Goal: Find specific page/section

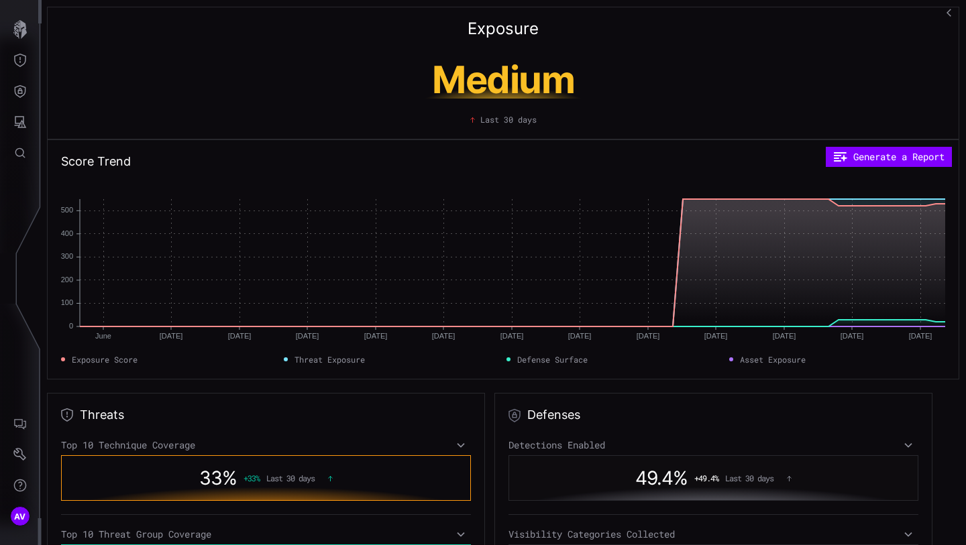
click at [356, 34] on div "Exposure Medium Last 30 days" at bounding box center [503, 73] width 912 height 133
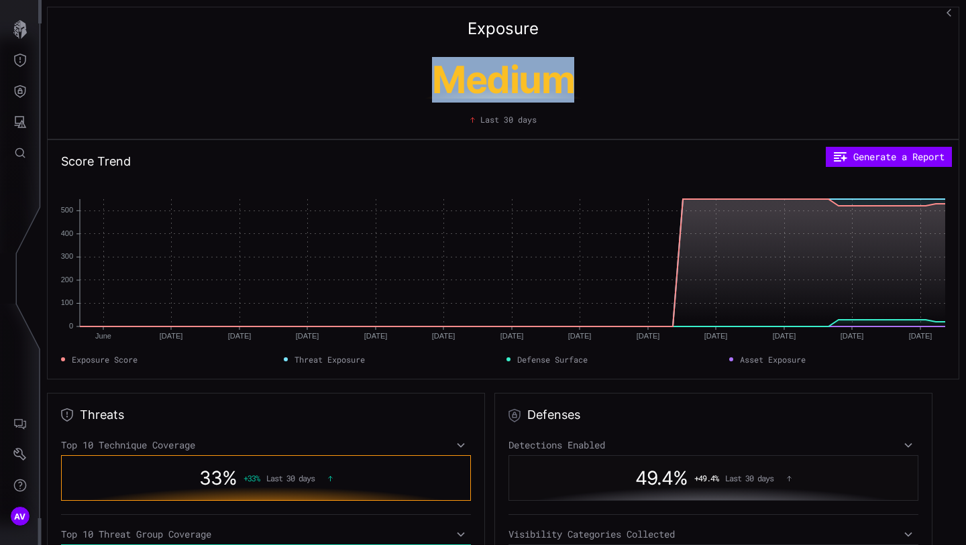
click at [366, 25] on div "Exposure Medium Last 30 days" at bounding box center [503, 73] width 912 height 133
drag, startPoint x: 366, startPoint y: 25, endPoint x: 370, endPoint y: 137, distance: 111.5
click at [370, 137] on div "Exposure Medium Last 30 days" at bounding box center [503, 73] width 912 height 133
click at [377, 99] on h1 "Medium" at bounding box center [503, 80] width 252 height 38
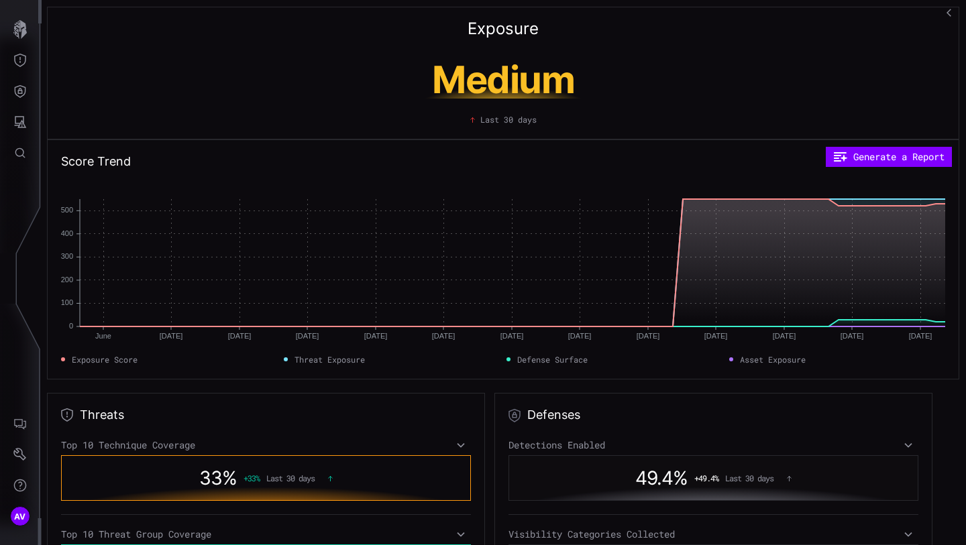
click at [377, 99] on h1 "Medium" at bounding box center [503, 80] width 252 height 38
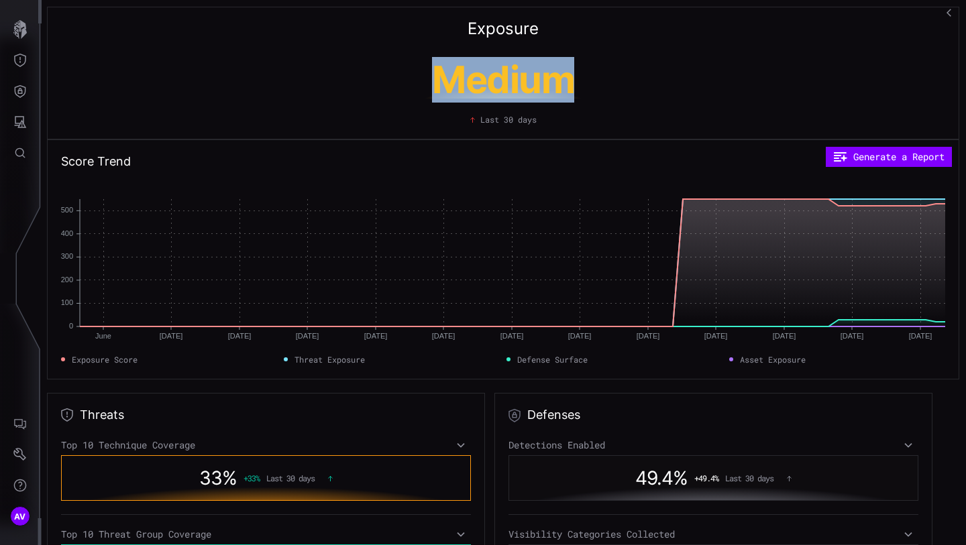
drag, startPoint x: 370, startPoint y: 137, endPoint x: 370, endPoint y: 36, distance: 100.6
click at [370, 36] on div "Exposure Medium Last 30 days" at bounding box center [503, 73] width 912 height 133
click at [388, 19] on div "Exposure Medium Last 30 days" at bounding box center [503, 73] width 912 height 133
drag, startPoint x: 388, startPoint y: 19, endPoint x: 466, endPoint y: 132, distance: 137.3
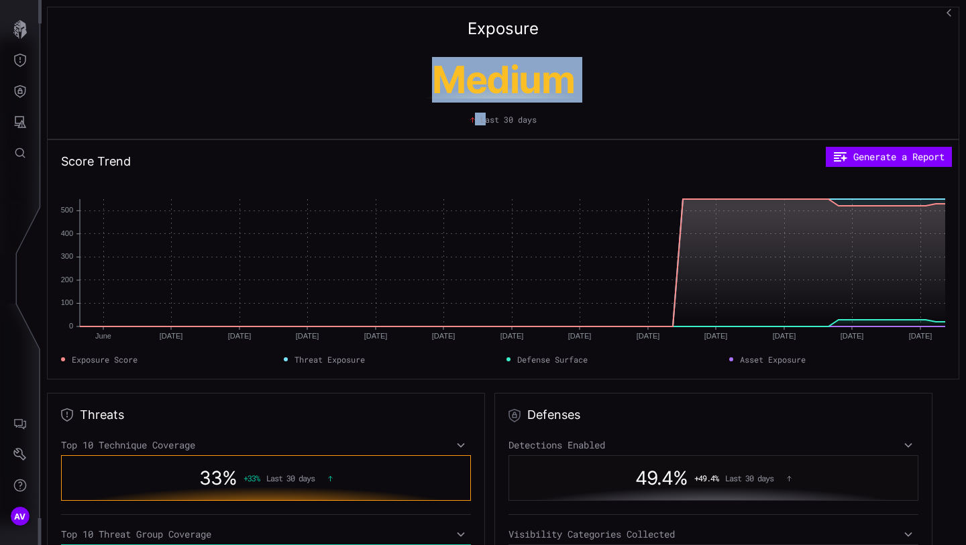
click at [466, 132] on div "Exposure Medium Last 30 days" at bounding box center [503, 73] width 912 height 133
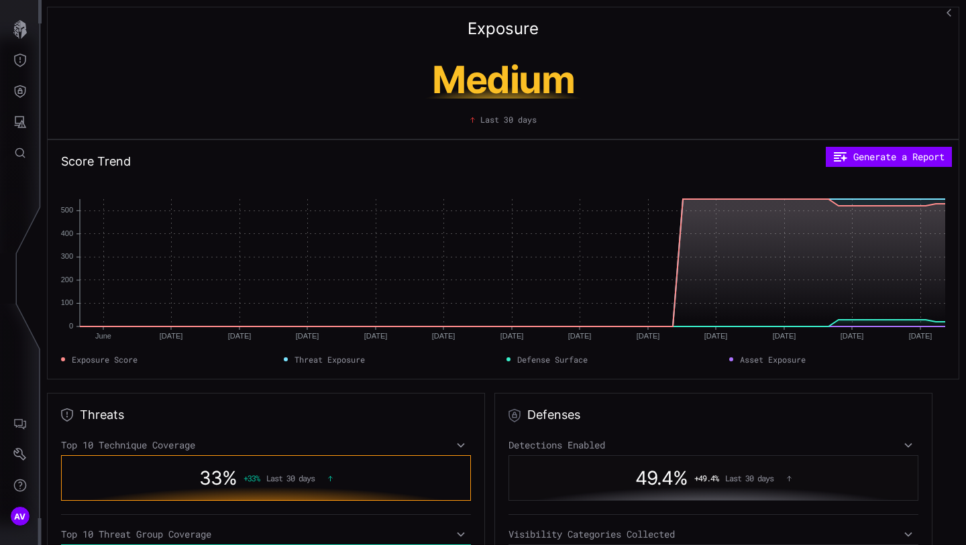
click at [662, 96] on div "Medium Last 30 days" at bounding box center [503, 89] width 884 height 72
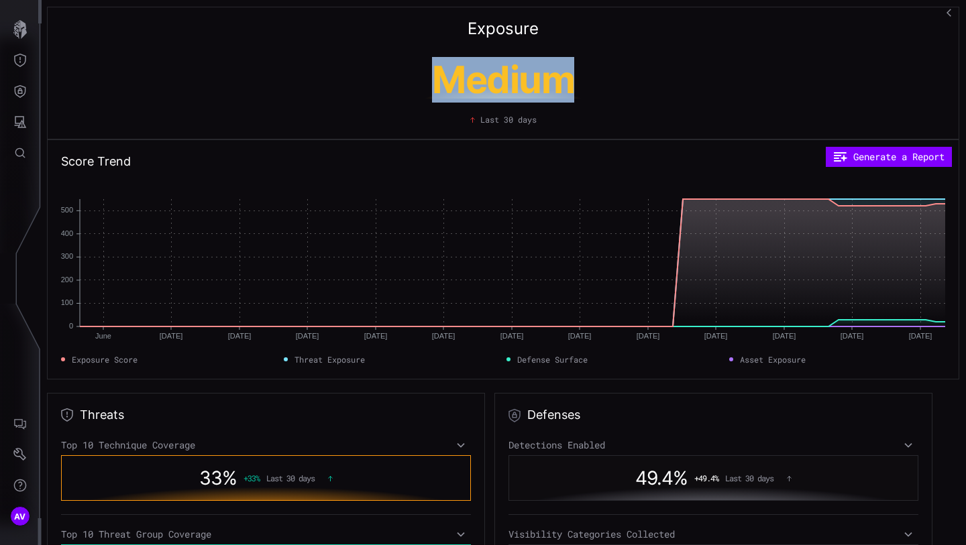
drag, startPoint x: 662, startPoint y: 96, endPoint x: 621, endPoint y: 34, distance: 75.0
click at [623, 33] on div "Exposure Medium Last 30 days" at bounding box center [503, 73] width 912 height 133
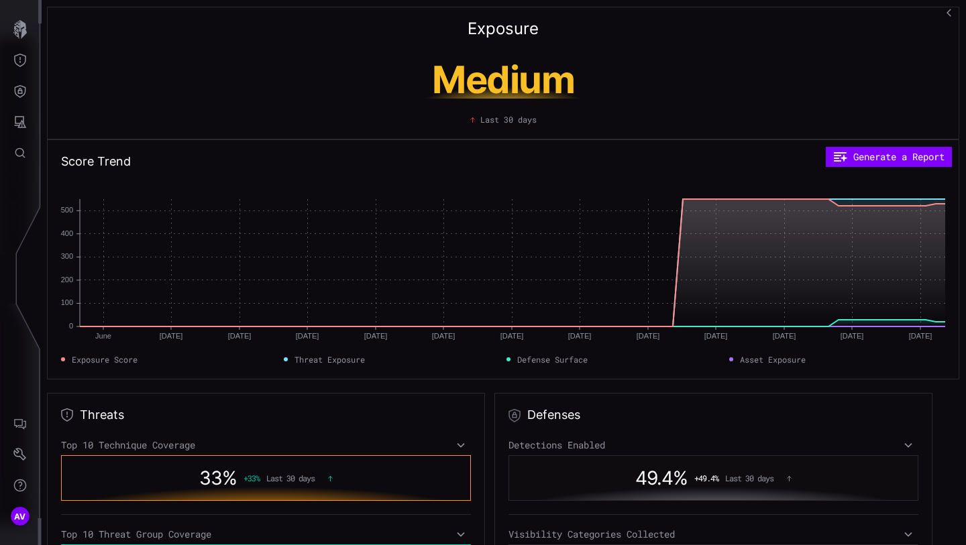
click at [606, 24] on div "Exposure Medium Last 30 days" at bounding box center [503, 73] width 912 height 133
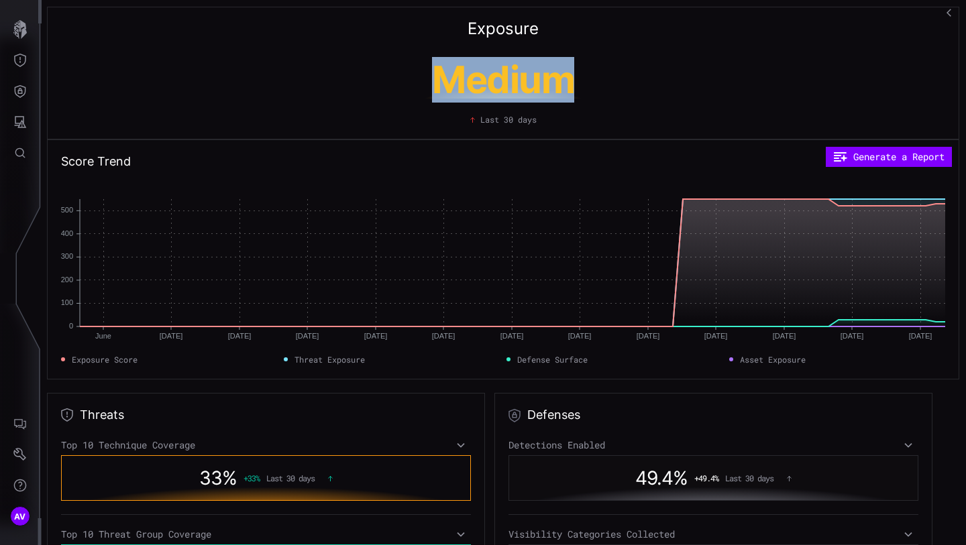
click at [606, 24] on div "Exposure Medium Last 30 days" at bounding box center [503, 73] width 912 height 133
drag, startPoint x: 606, startPoint y: 24, endPoint x: 647, endPoint y: 116, distance: 100.6
click at [647, 116] on div "Exposure Medium Last 30 days" at bounding box center [503, 73] width 912 height 133
click at [647, 116] on div "Last 30 days" at bounding box center [503, 119] width 884 height 12
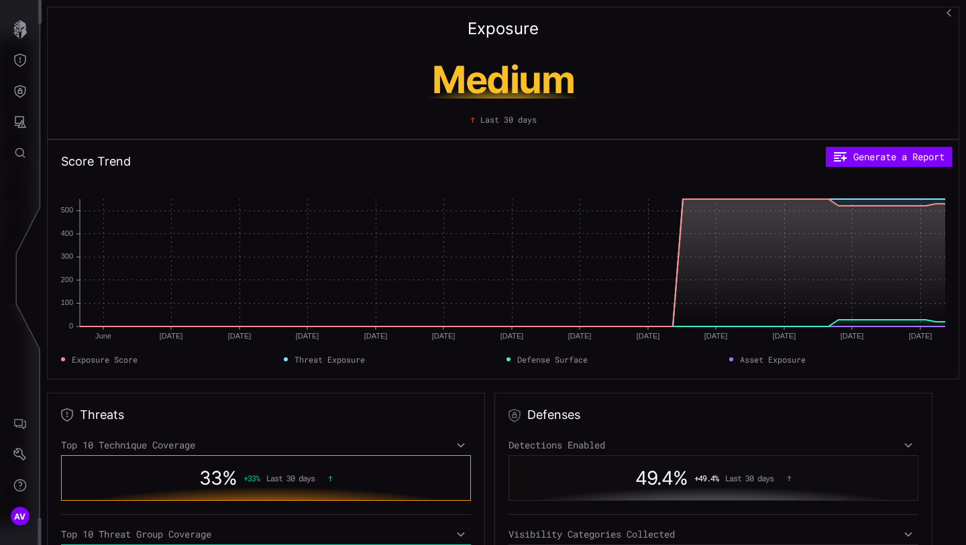
click at [647, 116] on div "Last 30 days" at bounding box center [503, 119] width 884 height 12
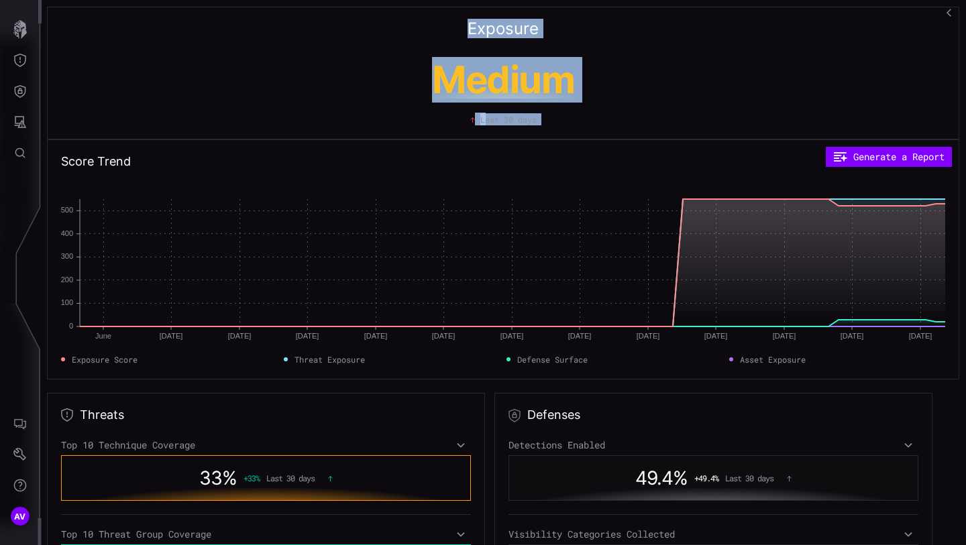
drag, startPoint x: 647, startPoint y: 116, endPoint x: 568, endPoint y: 11, distance: 131.2
click at [568, 11] on div "Exposure Medium Last 30 days" at bounding box center [503, 73] width 912 height 133
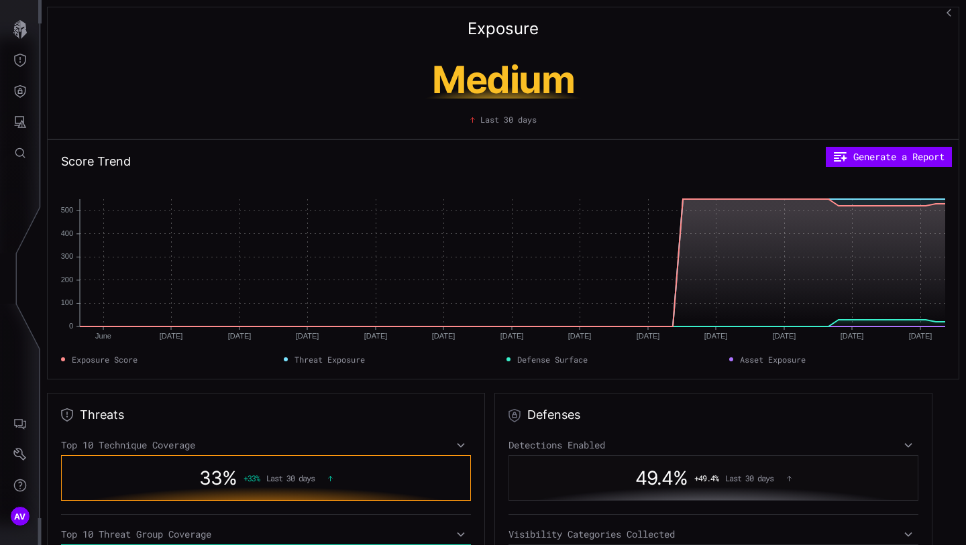
click at [568, 18] on div "Exposure Medium Last 30 days" at bounding box center [503, 73] width 912 height 133
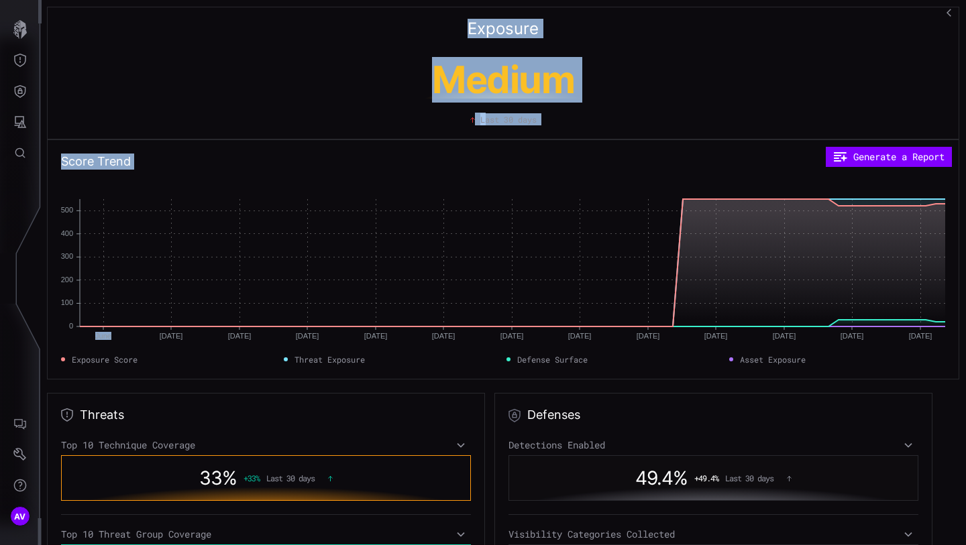
drag, startPoint x: 568, startPoint y: 18, endPoint x: 663, endPoint y: 142, distance: 156.4
click at [663, 142] on div "Exposure Medium Last 30 days Score Trend Generate a Report June June [DATE] Jun…" at bounding box center [503, 193] width 912 height 373
click at [663, 142] on div "Score Trend Generate a Report June June [DATE] Jun [DATE] Jun [DATE] Jun [DATE]…" at bounding box center [503, 260] width 912 height 240
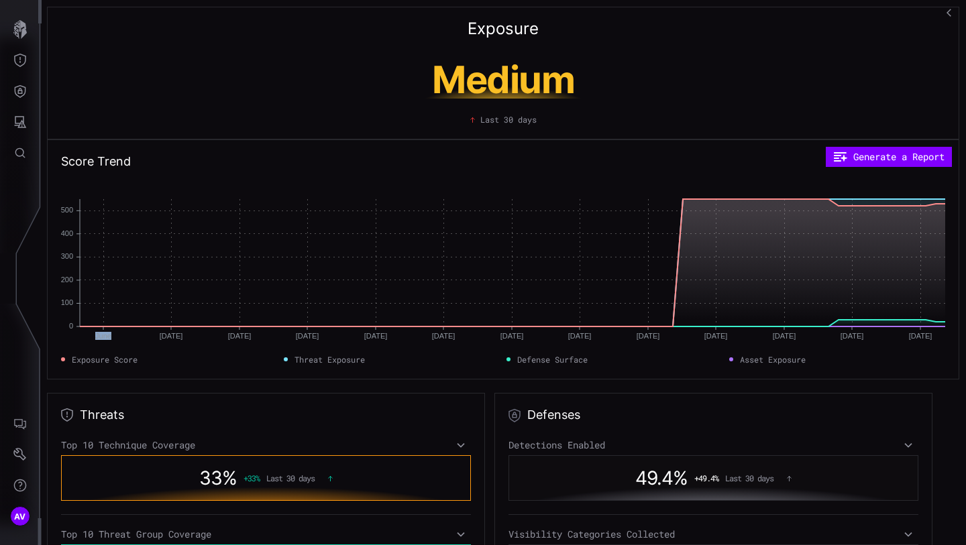
click at [663, 142] on div "Score Trend Generate a Report June June [DATE] Jun [DATE] Jun [DATE] Jun [DATE]…" at bounding box center [503, 260] width 912 height 240
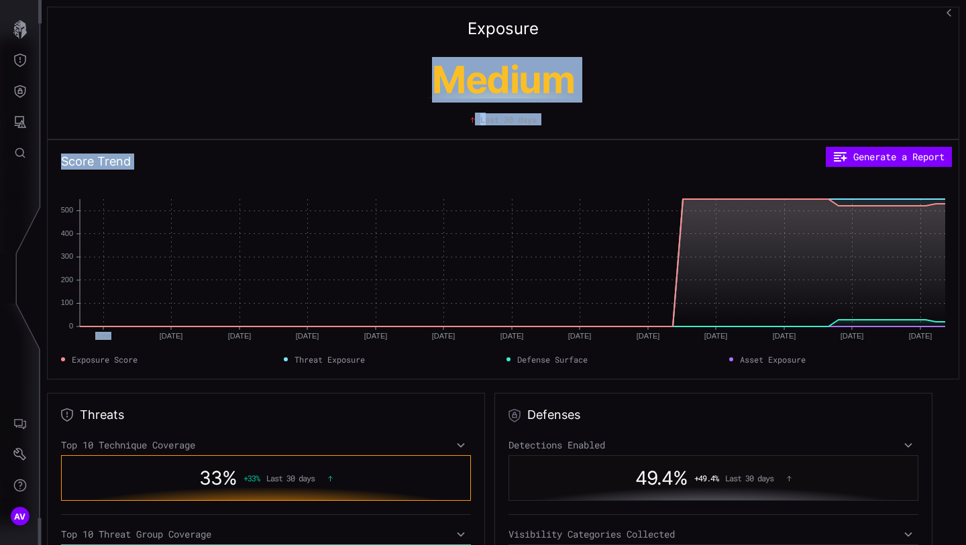
drag, startPoint x: 663, startPoint y: 142, endPoint x: 661, endPoint y: 58, distance: 83.9
click at [661, 58] on div "Exposure Medium Last 30 days Score Trend Generate a Report June June [DATE] Jun…" at bounding box center [503, 193] width 912 height 373
click at [661, 58] on div "Medium Last 30 days" at bounding box center [503, 89] width 884 height 72
drag, startPoint x: 661, startPoint y: 58, endPoint x: 631, endPoint y: 10, distance: 57.3
click at [631, 10] on div "Exposure Medium Last 30 days" at bounding box center [503, 73] width 912 height 133
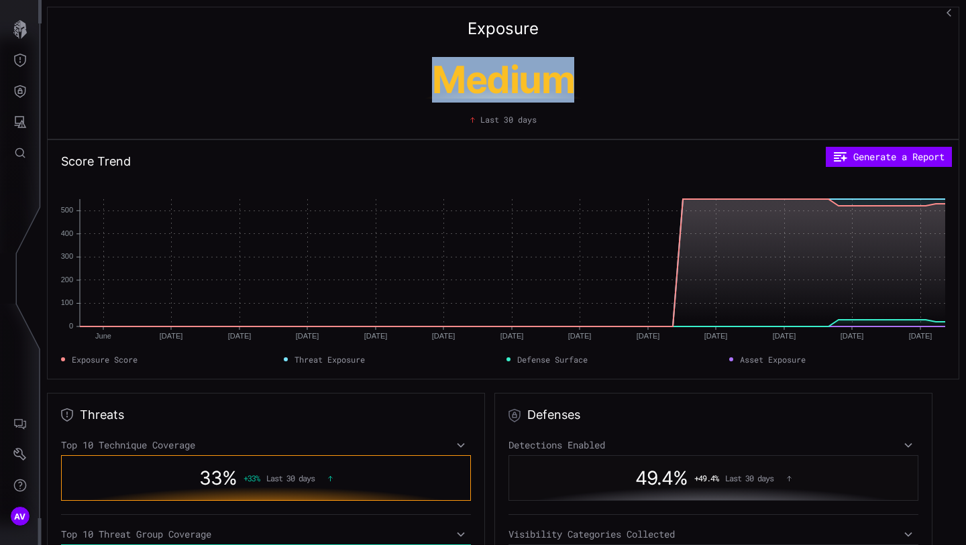
click at [631, 10] on div "Exposure Medium Last 30 days" at bounding box center [503, 73] width 912 height 133
drag, startPoint x: 631, startPoint y: 10, endPoint x: 621, endPoint y: 118, distance: 108.5
click at [621, 119] on div "Exposure Medium Last 30 days" at bounding box center [503, 73] width 912 height 133
click at [613, 85] on h1 "Medium" at bounding box center [503, 80] width 252 height 38
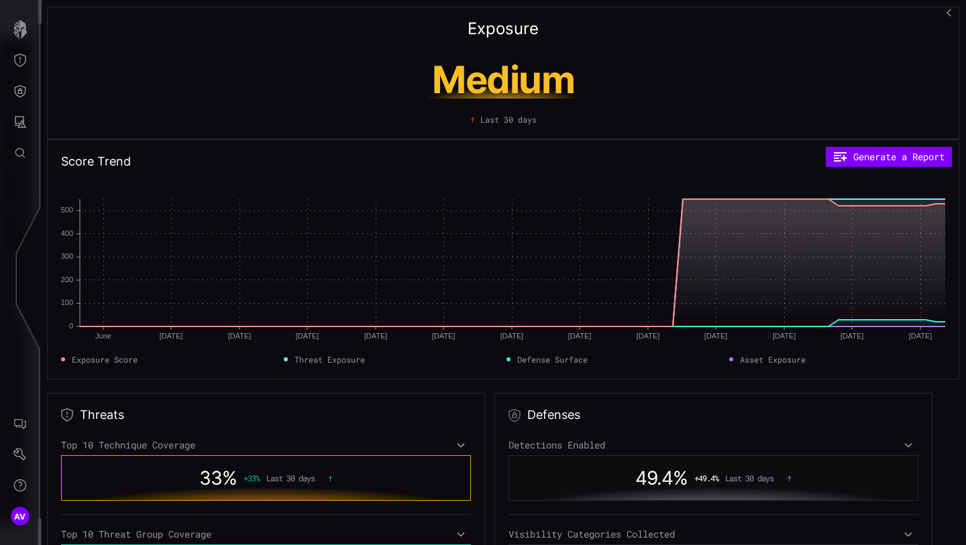
click at [613, 85] on h1 "Medium" at bounding box center [503, 80] width 252 height 38
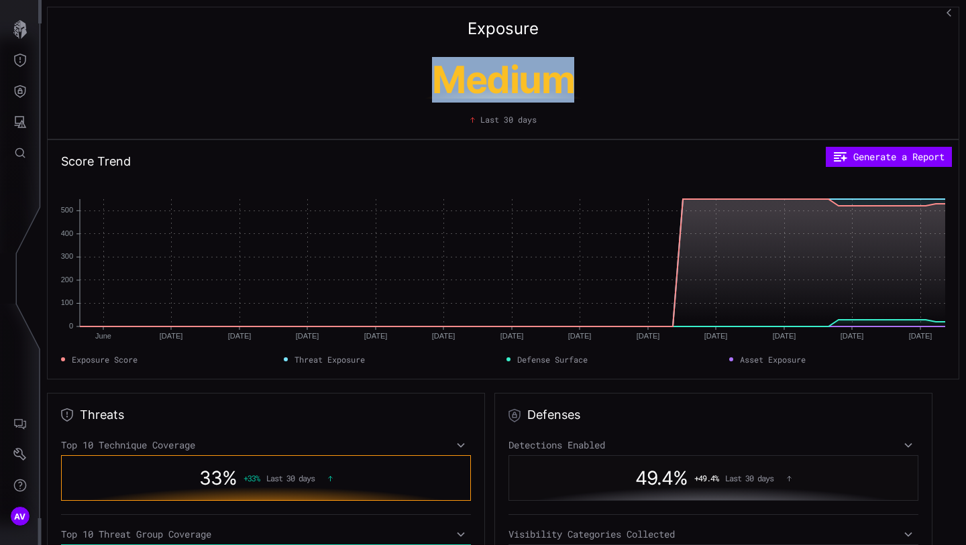
drag, startPoint x: 613, startPoint y: 85, endPoint x: 610, endPoint y: 44, distance: 41.7
click at [610, 44] on div "Exposure Medium Last 30 days" at bounding box center [503, 73] width 912 height 133
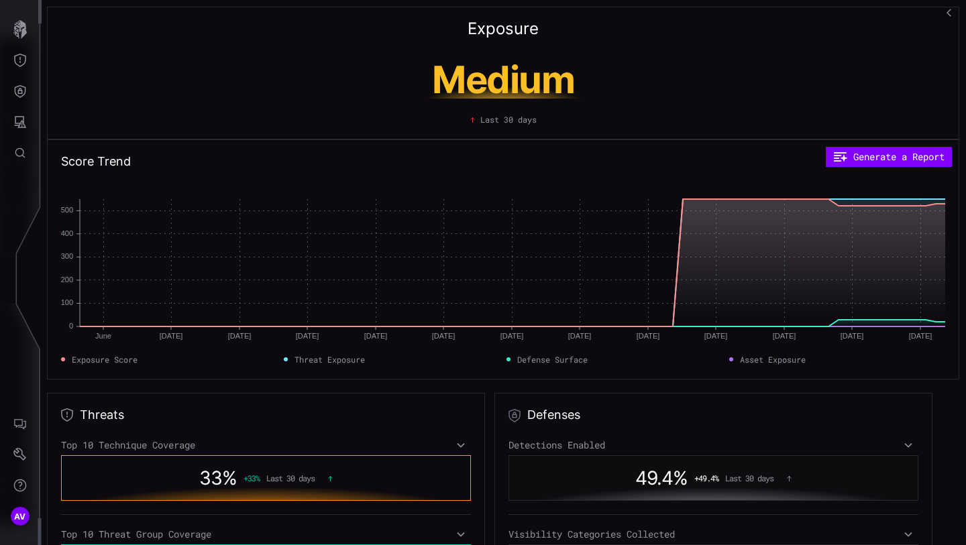
click at [606, 32] on div "Exposure Medium Last 30 days" at bounding box center [503, 73] width 912 height 133
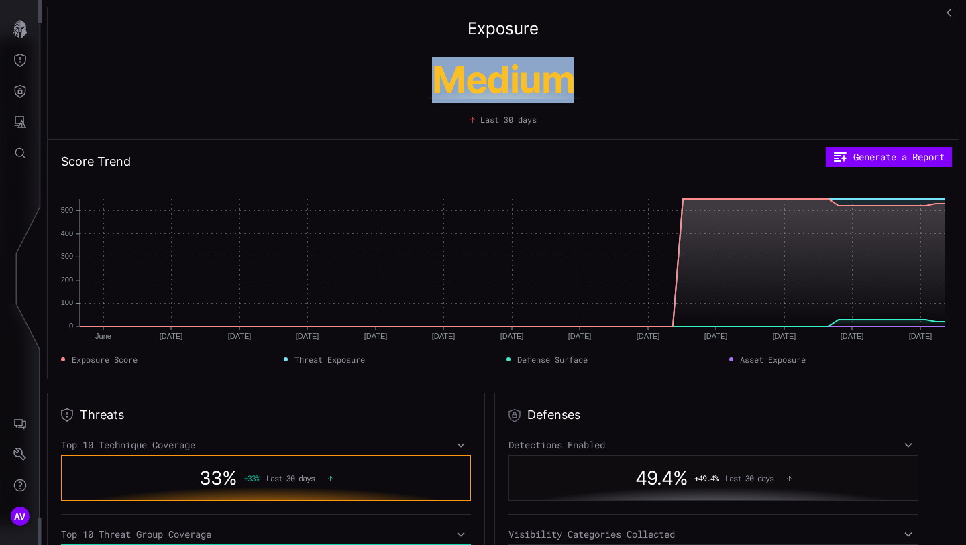
click at [606, 32] on div "Exposure Medium Last 30 days" at bounding box center [503, 73] width 912 height 133
drag, startPoint x: 606, startPoint y: 32, endPoint x: 601, endPoint y: 100, distance: 67.9
click at [602, 100] on div "Exposure Medium Last 30 days" at bounding box center [503, 73] width 912 height 133
click at [601, 100] on div "Medium Last 30 days" at bounding box center [503, 89] width 884 height 72
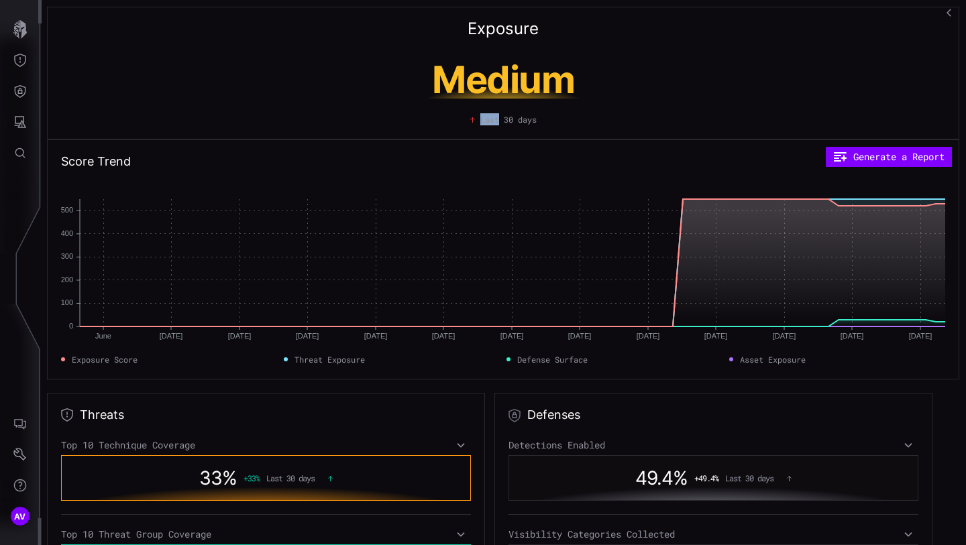
click at [601, 100] on div "Medium Last 30 days" at bounding box center [503, 89] width 884 height 72
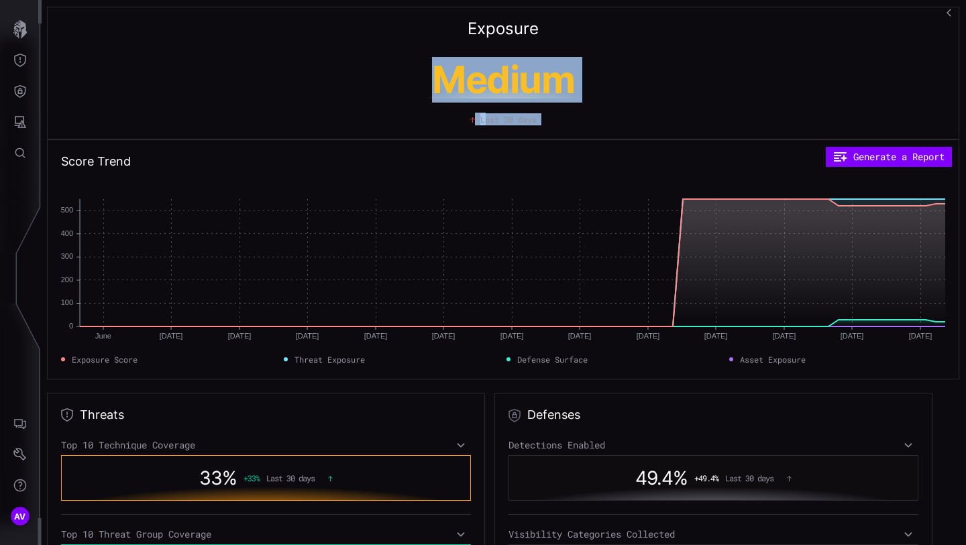
drag, startPoint x: 601, startPoint y: 100, endPoint x: 601, endPoint y: 19, distance: 80.5
click at [601, 19] on div "Exposure Medium Last 30 days" at bounding box center [503, 73] width 912 height 133
click at [607, 9] on div "Exposure Medium Last 30 days" at bounding box center [503, 73] width 912 height 133
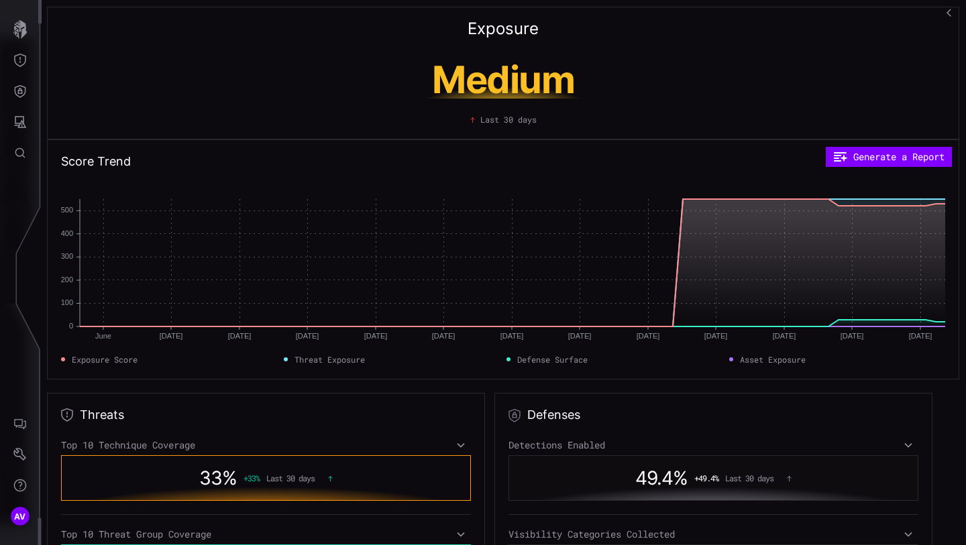
click at [603, 34] on div "Exposure Medium Last 30 days" at bounding box center [503, 73] width 912 height 133
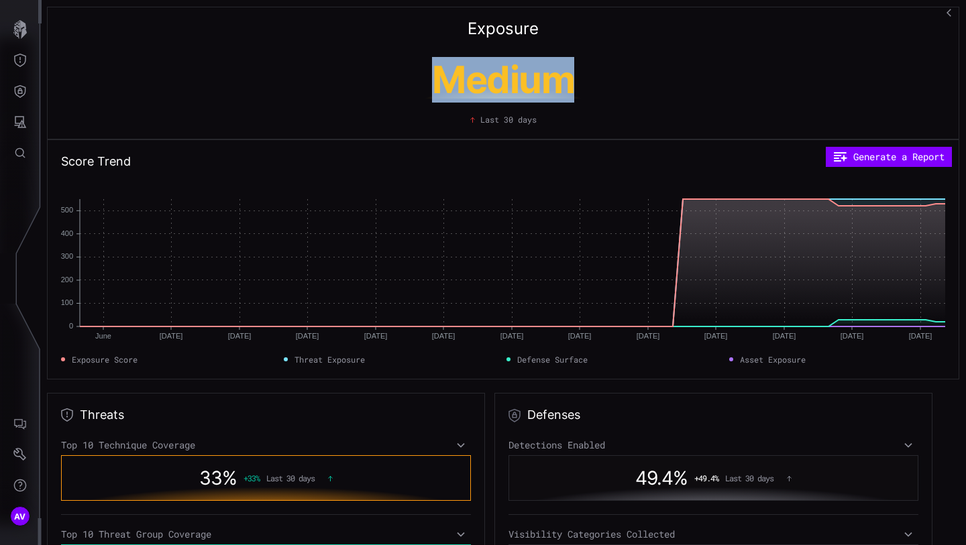
click at [603, 34] on div "Exposure Medium Last 30 days" at bounding box center [503, 73] width 912 height 133
drag, startPoint x: 603, startPoint y: 34, endPoint x: 602, endPoint y: 107, distance: 72.5
click at [602, 107] on div "Exposure Medium Last 30 days" at bounding box center [503, 73] width 912 height 133
click at [602, 107] on div "Last 30 days" at bounding box center [503, 116] width 884 height 19
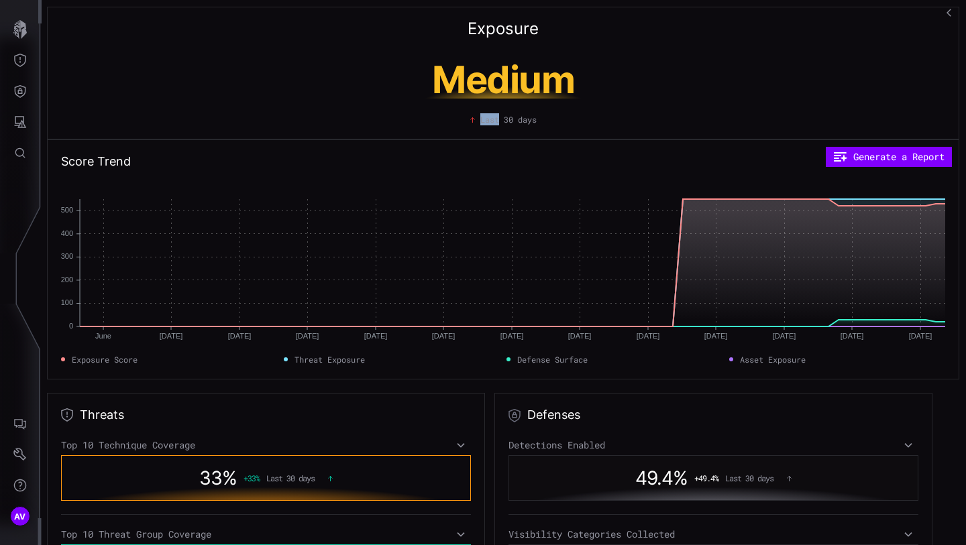
click at [602, 107] on div "Last 30 days" at bounding box center [503, 116] width 884 height 19
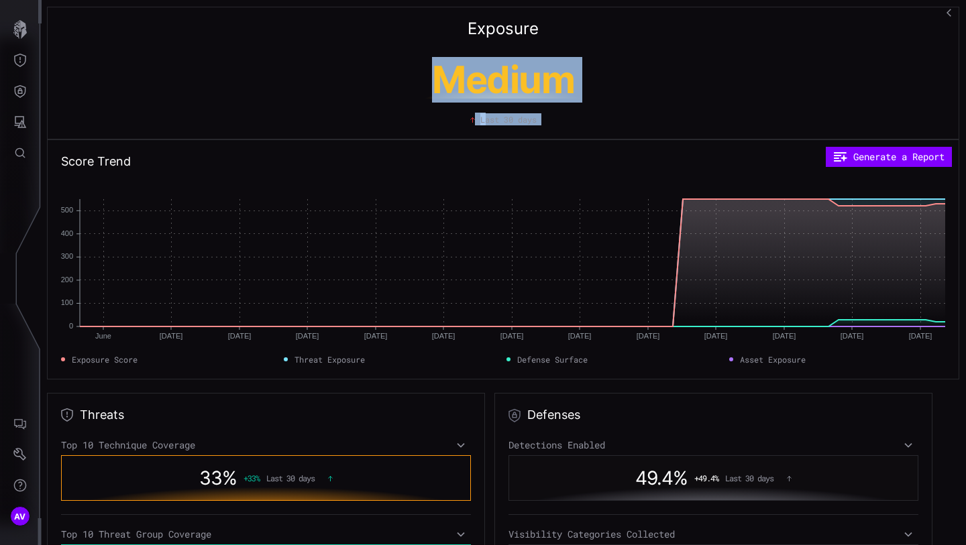
drag, startPoint x: 602, startPoint y: 107, endPoint x: 588, endPoint y: 17, distance: 91.0
click at [588, 16] on div "Exposure Medium Last 30 days" at bounding box center [503, 73] width 912 height 133
click at [588, 17] on div "Exposure Medium Last 30 days" at bounding box center [503, 73] width 912 height 133
drag, startPoint x: 588, startPoint y: 17, endPoint x: 570, endPoint y: 123, distance: 107.5
click at [570, 123] on div "Exposure Medium Last 30 days" at bounding box center [503, 73] width 912 height 133
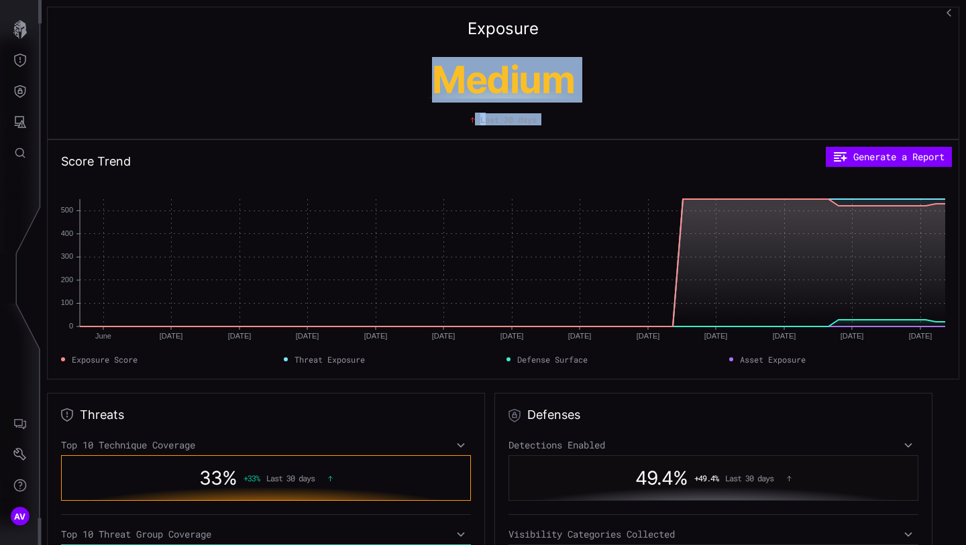
click at [570, 123] on div "Last 30 days" at bounding box center [503, 119] width 884 height 12
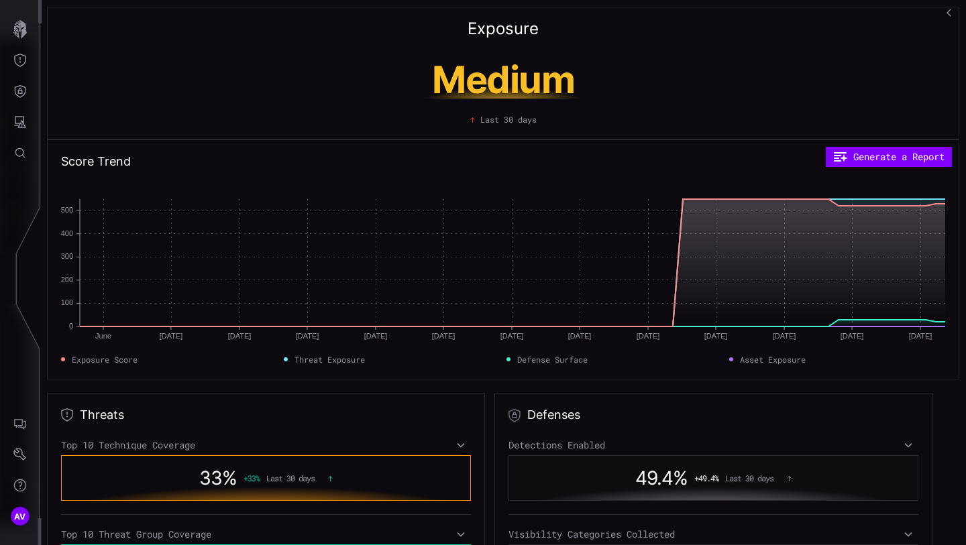
click at [570, 123] on div "Last 30 days" at bounding box center [503, 119] width 884 height 12
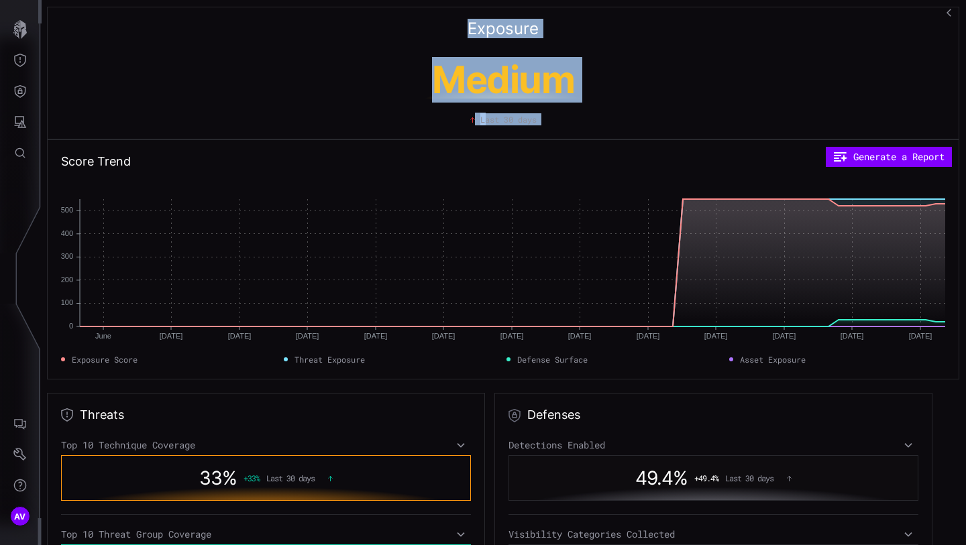
drag, startPoint x: 570, startPoint y: 123, endPoint x: 474, endPoint y: 25, distance: 137.1
click at [474, 25] on div "Exposure Medium Last 30 days" at bounding box center [503, 73] width 912 height 133
click at [474, 25] on h2 "Exposure" at bounding box center [503, 29] width 71 height 16
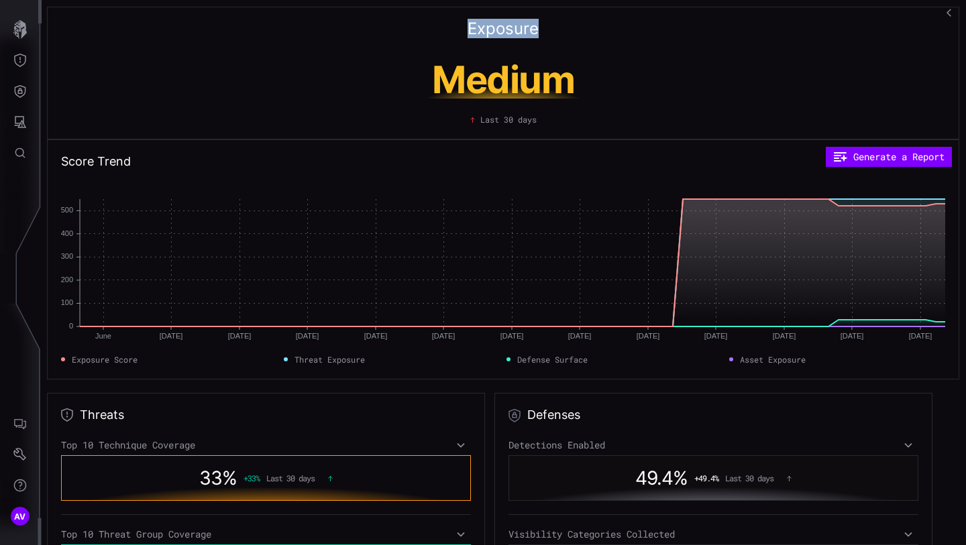
click at [474, 25] on h2 "Exposure" at bounding box center [503, 29] width 71 height 16
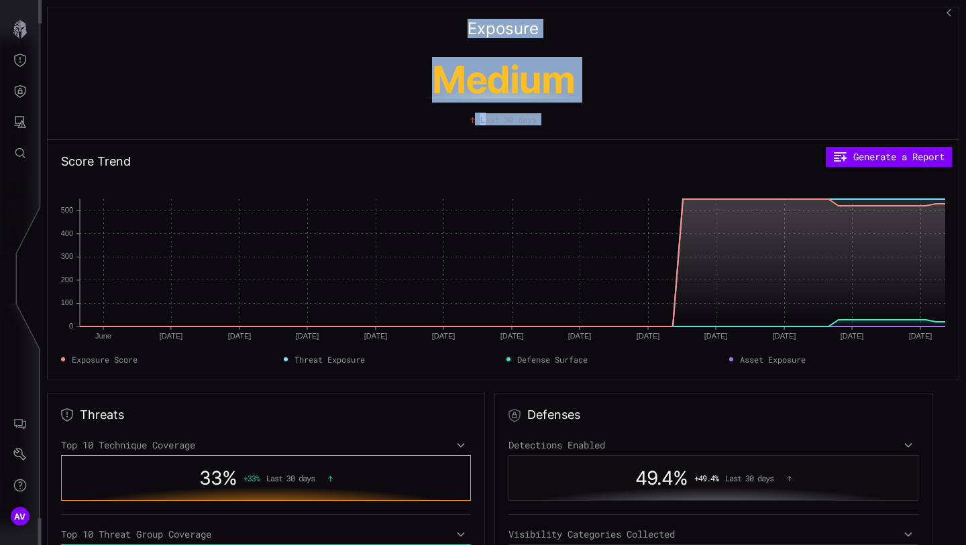
drag, startPoint x: 474, startPoint y: 25, endPoint x: 533, endPoint y: 133, distance: 123.4
click at [533, 134] on div "Exposure Medium Last 30 days" at bounding box center [503, 73] width 912 height 133
click at [576, 124] on div "Last 30 days" at bounding box center [503, 119] width 884 height 12
